Goal: Find specific fact: Find specific fact

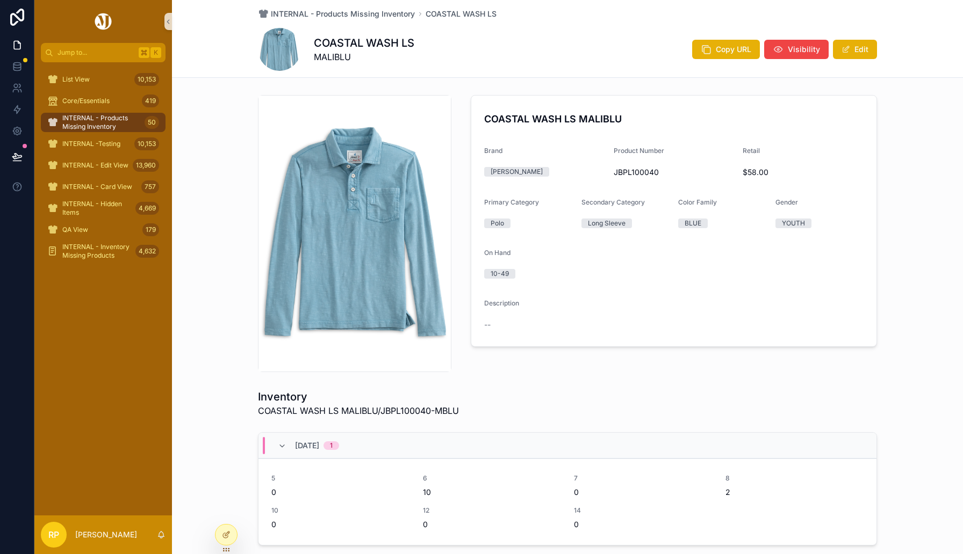
click at [115, 123] on span "INTERNAL - Products Missing Inventory" at bounding box center [101, 122] width 78 height 17
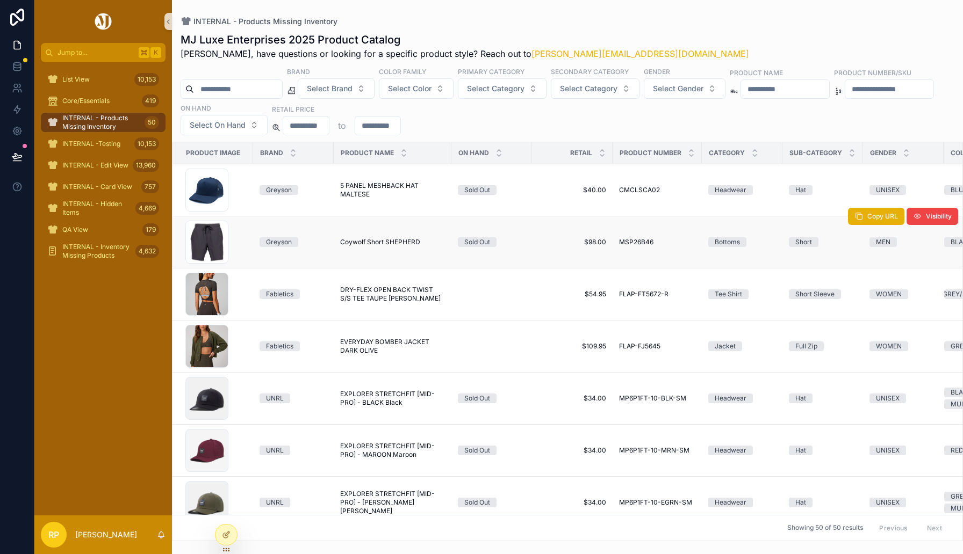
click at [368, 238] on span "Coywolf Short SHEPHERD" at bounding box center [380, 242] width 80 height 9
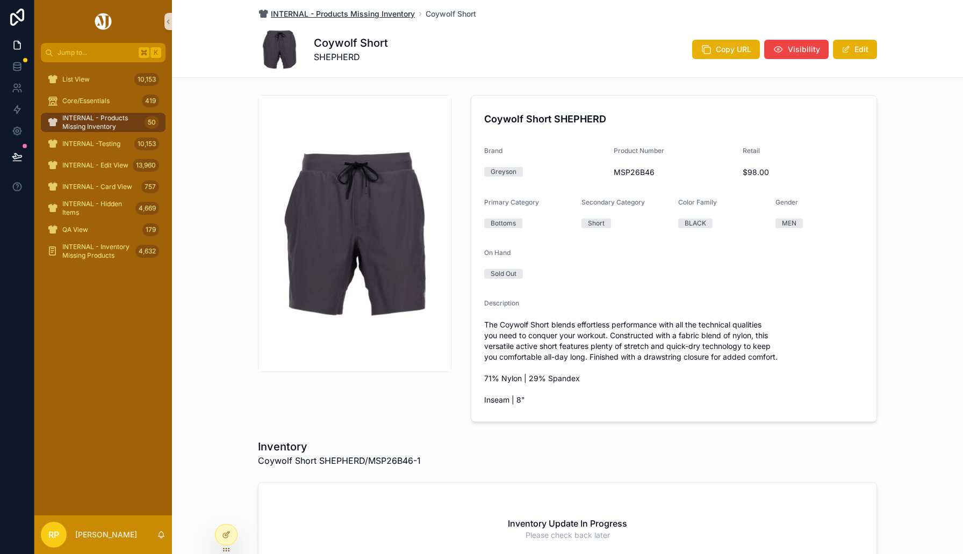
click at [371, 14] on span "INTERNAL - Products Missing Inventory" at bounding box center [343, 14] width 144 height 11
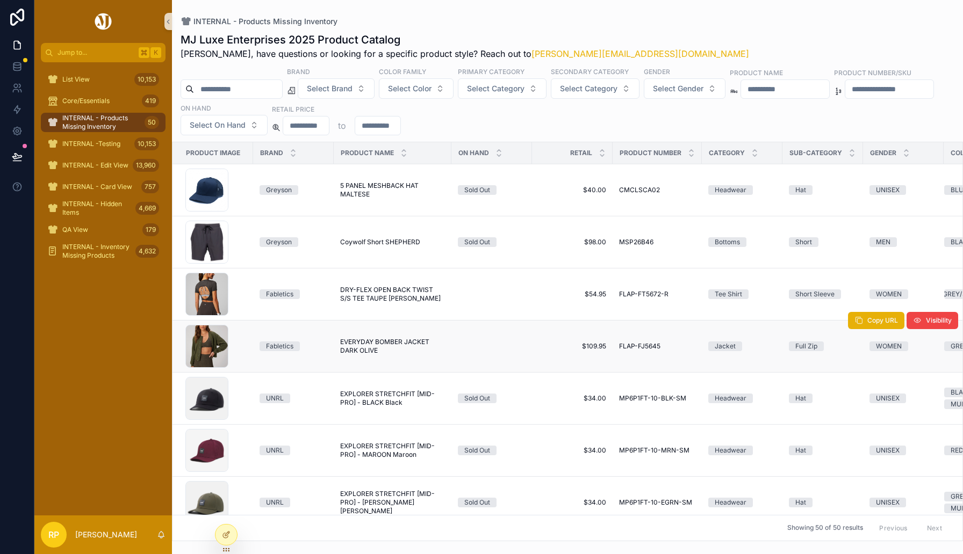
click at [392, 341] on span "EVERYDAY BOMBER JACKET DARK OLIVE" at bounding box center [392, 346] width 105 height 17
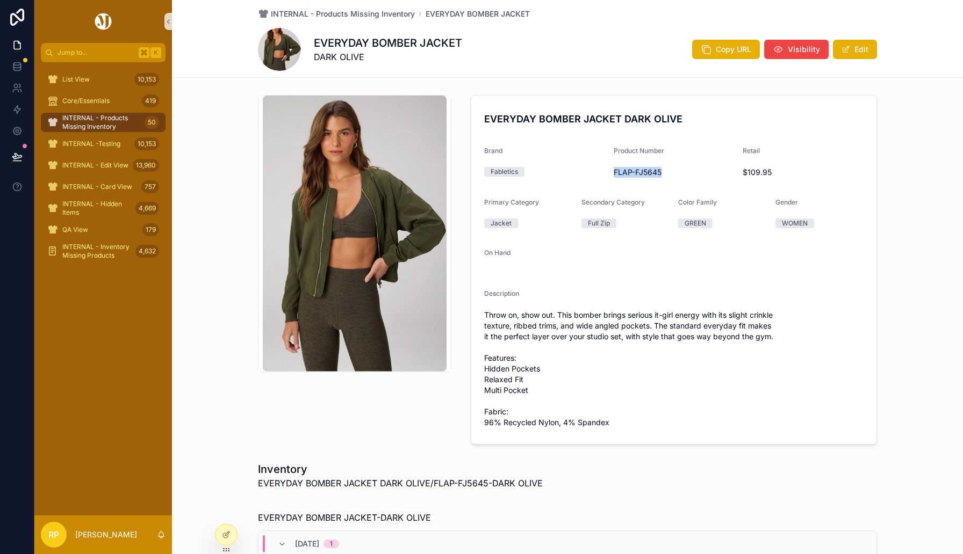
drag, startPoint x: 614, startPoint y: 175, endPoint x: 701, endPoint y: 173, distance: 87.1
click at [703, 175] on span "FLAP-FJ5645" at bounding box center [674, 172] width 121 height 11
copy span "FLAP-FJ5645"
click at [374, 16] on span "INTERNAL - Products Missing Inventory" at bounding box center [343, 14] width 144 height 11
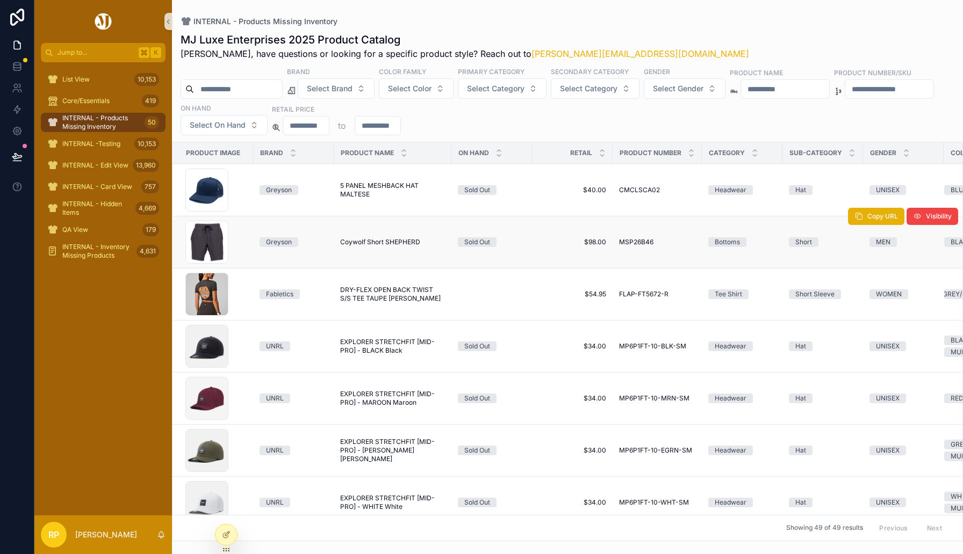
click at [369, 244] on span "Coywolf Short SHEPHERD" at bounding box center [380, 242] width 80 height 9
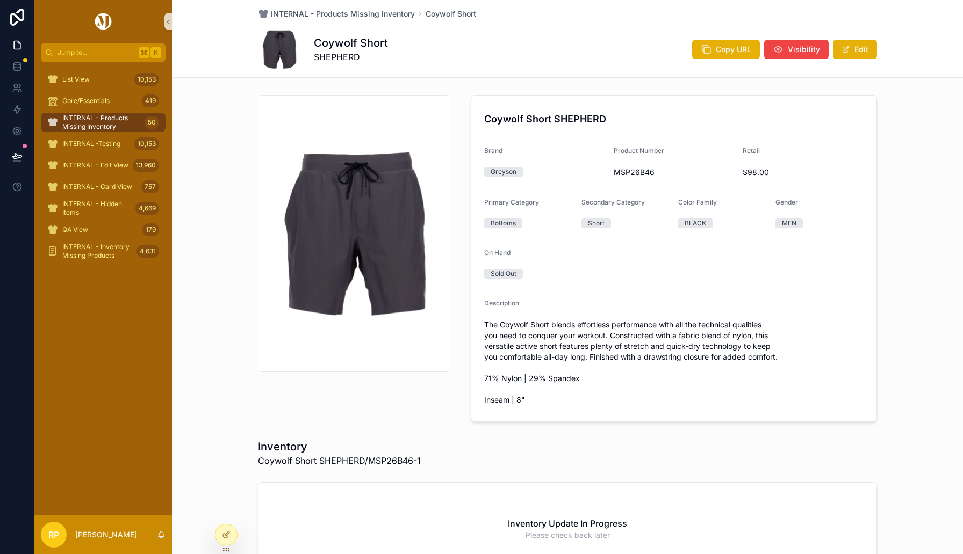
click at [358, 21] on div "INTERNAL - Products Missing Inventory Coywolf Short Coywolf Short SHEPHERD Copy…" at bounding box center [567, 38] width 619 height 77
click at [356, 13] on span "INTERNAL - Products Missing Inventory" at bounding box center [343, 14] width 144 height 11
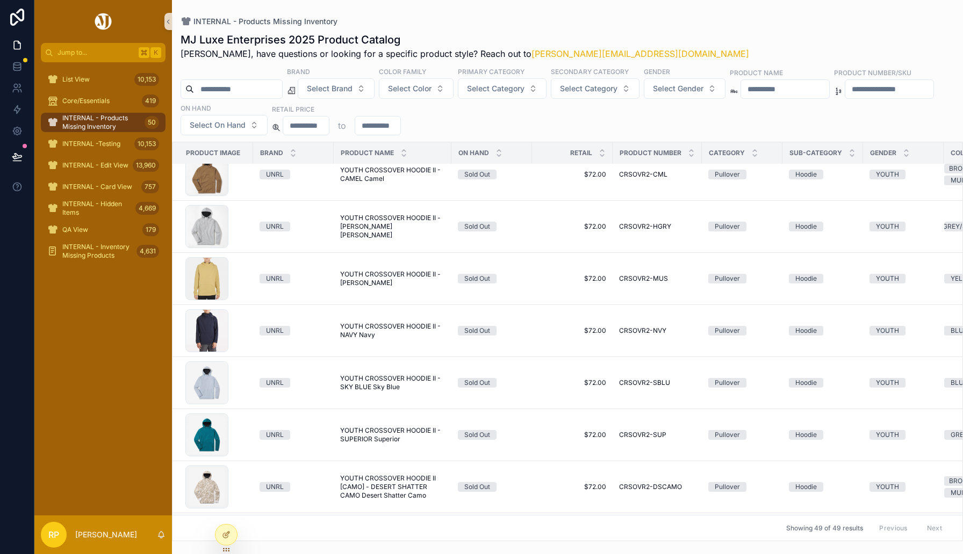
scroll to position [1656, 0]
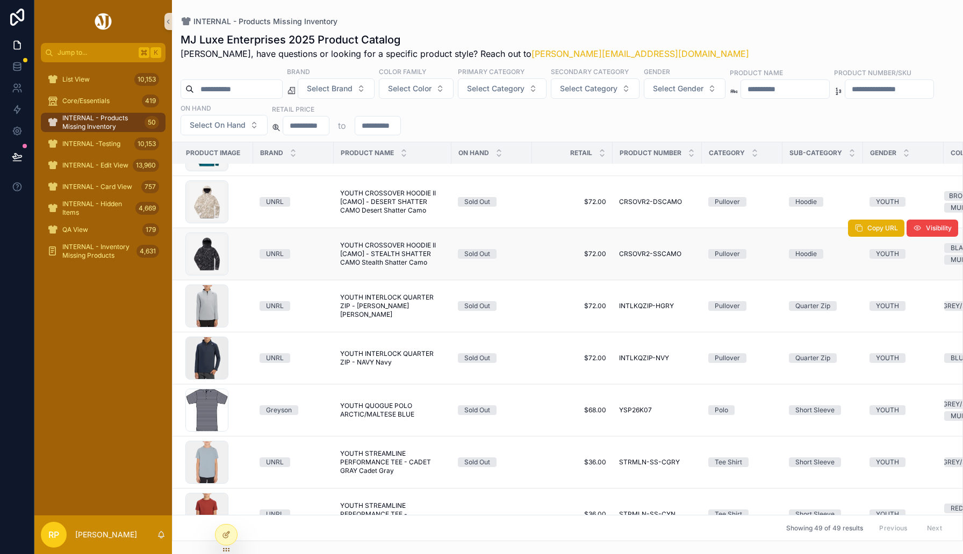
click at [378, 250] on span "YOUTH CROSSOVER HOODIE II [CAMO] - STEALTH SHATTER CAMO Stealth Shatter Camo" at bounding box center [392, 254] width 105 height 26
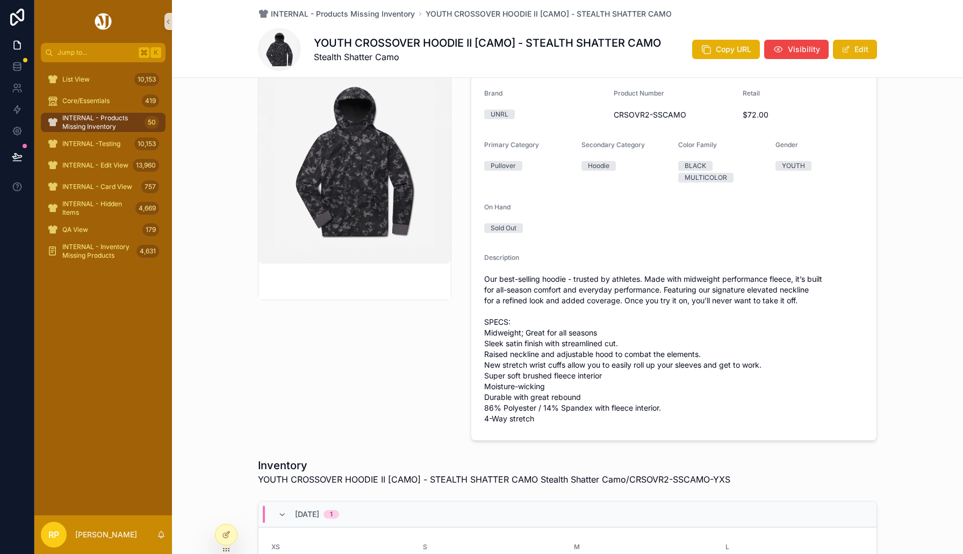
scroll to position [31, 0]
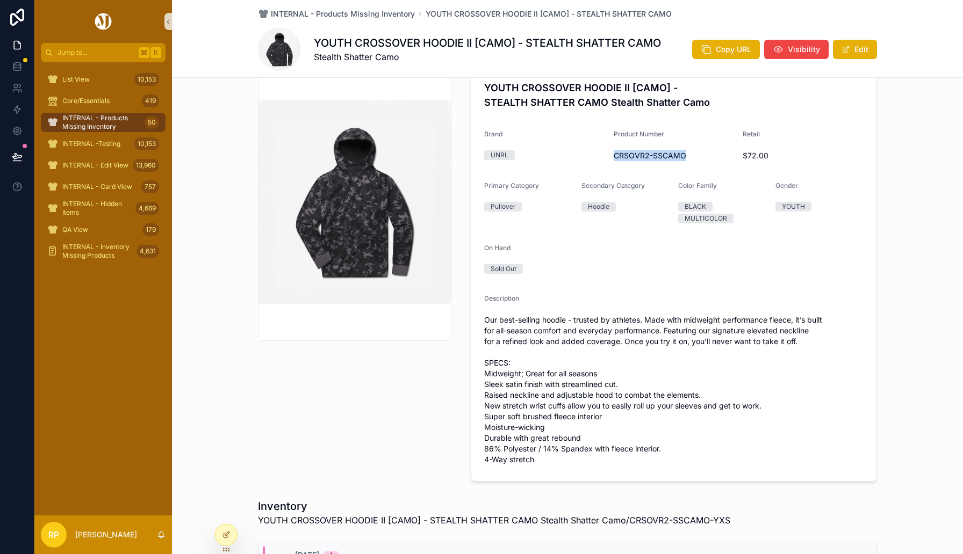
drag, startPoint x: 616, startPoint y: 156, endPoint x: 694, endPoint y: 155, distance: 77.9
click at [694, 155] on span "CRSOVR2-SSCAMO" at bounding box center [674, 155] width 121 height 11
copy span "CRSOVR2-SSCAMO"
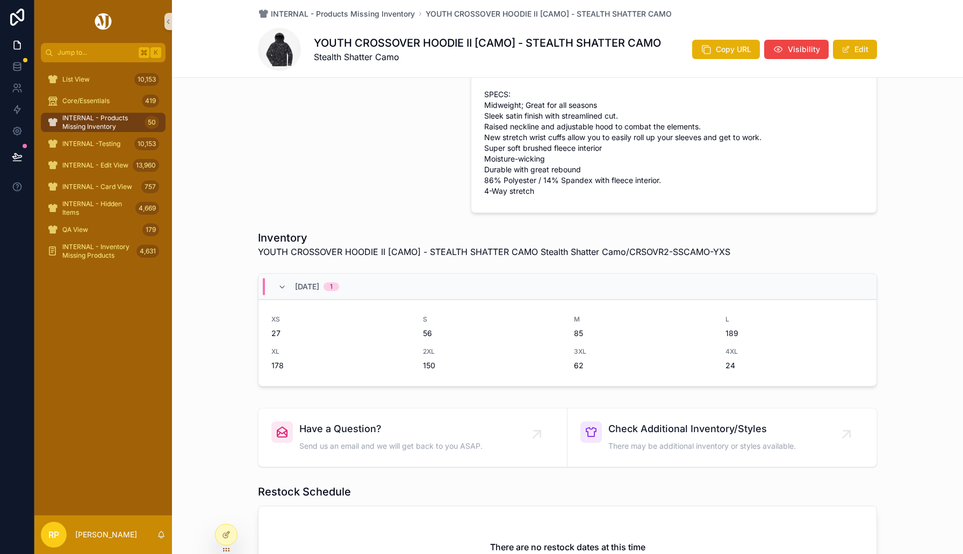
scroll to position [343, 0]
